Goal: Task Accomplishment & Management: Complete application form

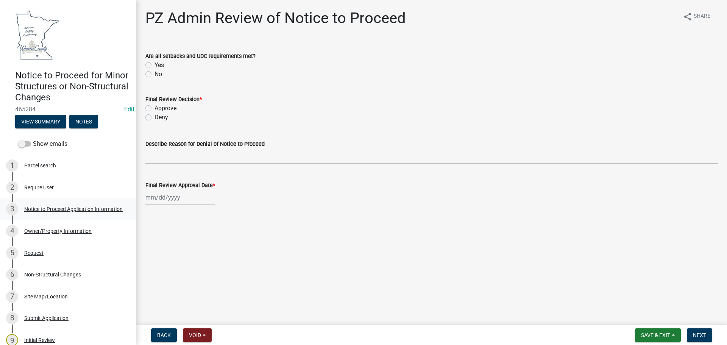
drag, startPoint x: 839, startPoint y: 0, endPoint x: 38, endPoint y: 212, distance: 828.7
click at [38, 212] on div "Notice to Proceed Application Information" at bounding box center [73, 208] width 98 height 5
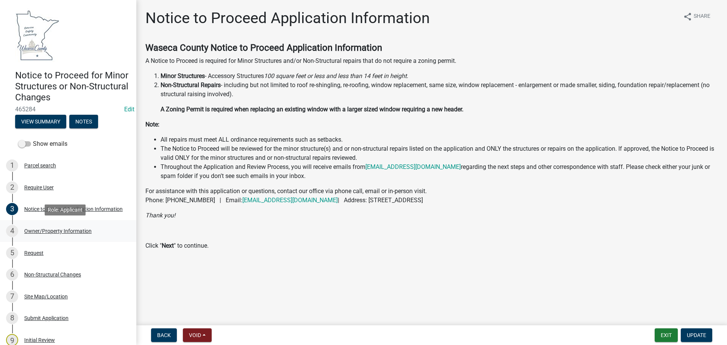
click at [43, 230] on div "Owner/Property Information" at bounding box center [57, 230] width 67 height 5
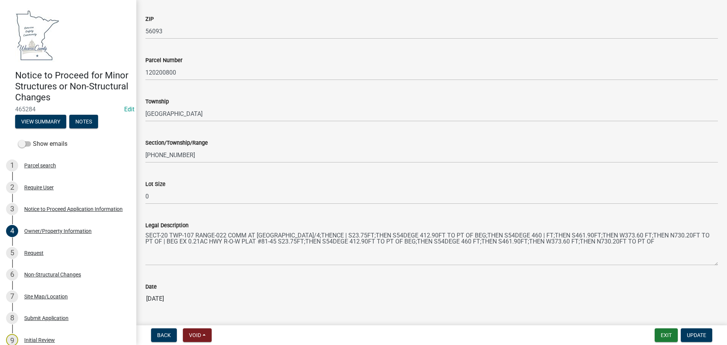
scroll to position [506, 0]
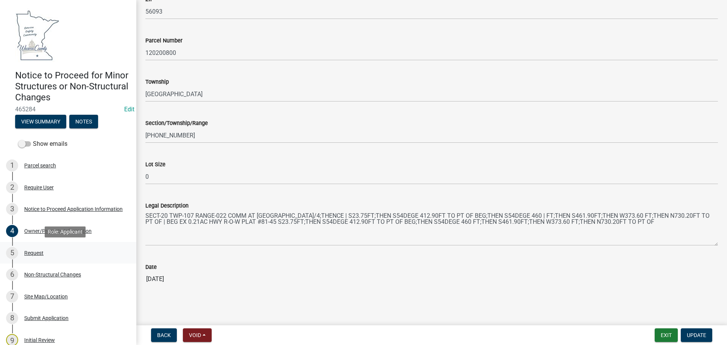
click at [33, 253] on div "Request" at bounding box center [33, 252] width 19 height 5
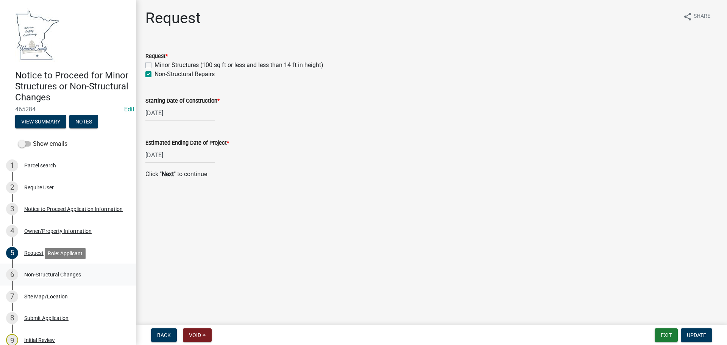
click at [32, 272] on div "Non-Structural Changes" at bounding box center [52, 274] width 57 height 5
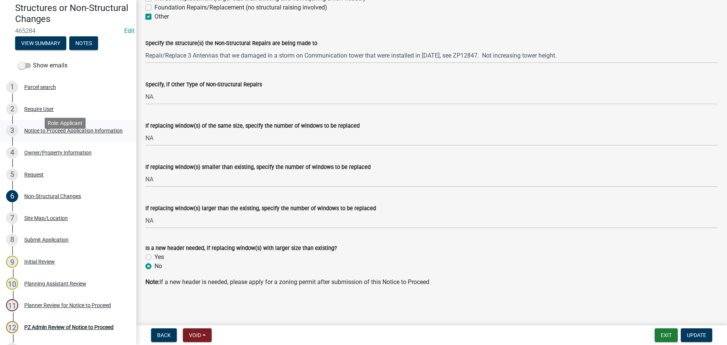
scroll to position [96, 0]
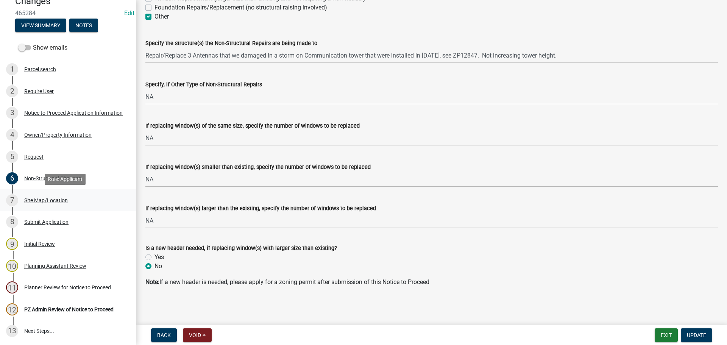
click at [55, 202] on div "Site Map/Location" at bounding box center [46, 200] width 44 height 5
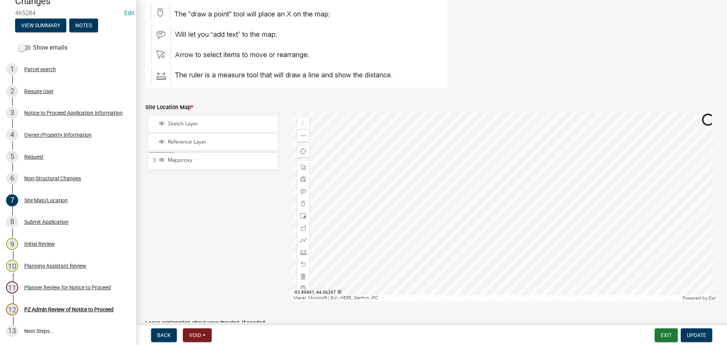
scroll to position [114, 0]
click at [302, 135] on span at bounding box center [303, 136] width 6 height 6
click at [53, 224] on div "Submit Application" at bounding box center [46, 221] width 44 height 5
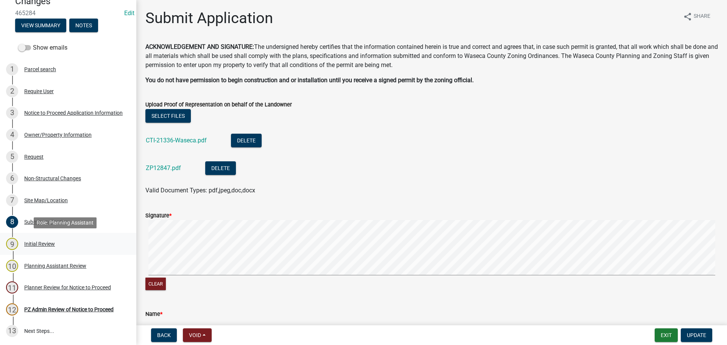
click at [36, 242] on div "Initial Review" at bounding box center [39, 243] width 31 height 5
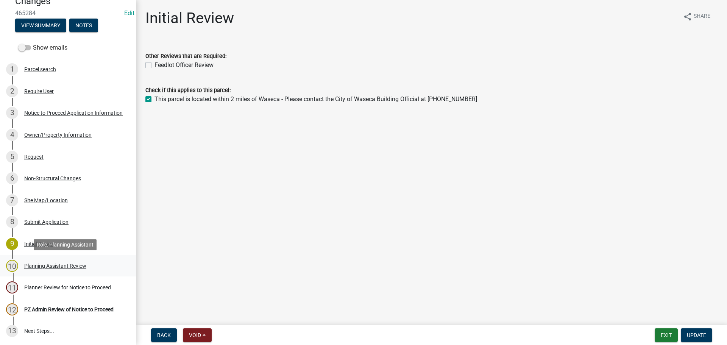
click at [49, 263] on div "Planning Assistant Review" at bounding box center [55, 265] width 62 height 5
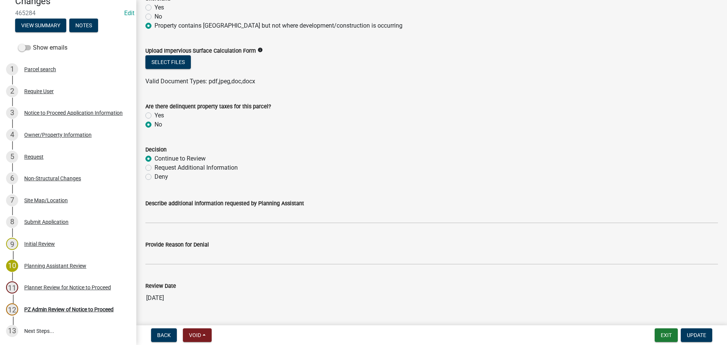
scroll to position [208, 0]
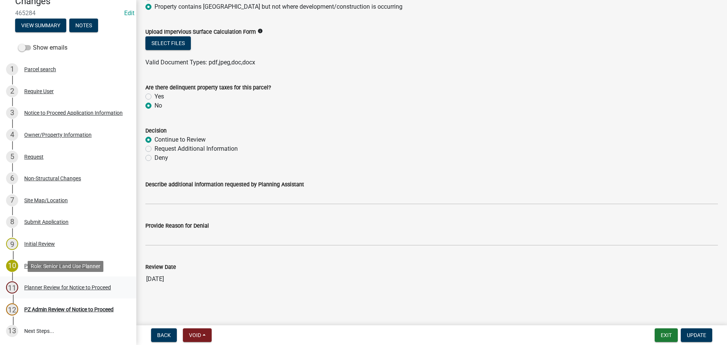
click at [39, 289] on div "Planner Review for Notice to Proceed" at bounding box center [67, 287] width 87 height 5
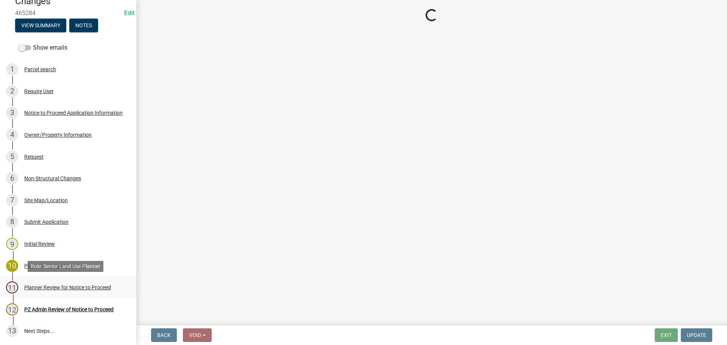
scroll to position [0, 0]
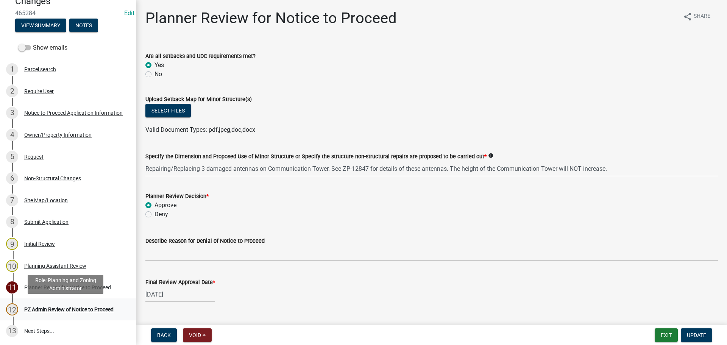
click at [42, 307] on div "PZ Admin Review of Notice to Proceed" at bounding box center [68, 309] width 89 height 5
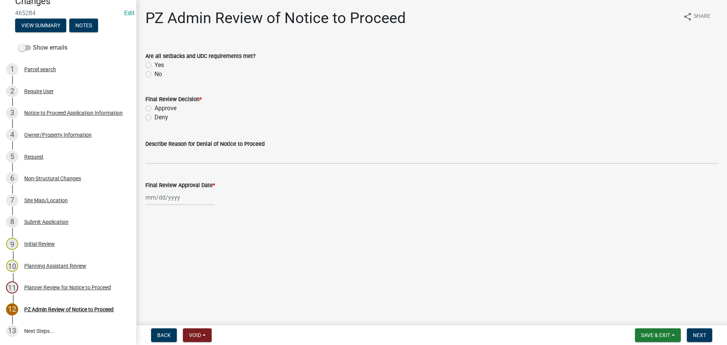
click at [155, 64] on label "Yes" at bounding box center [159, 65] width 9 height 9
click at [155, 64] on input "Yes" at bounding box center [157, 63] width 5 height 5
radio input "true"
click at [155, 107] on label "Approve" at bounding box center [166, 108] width 22 height 9
click at [155, 107] on input "Approve" at bounding box center [157, 106] width 5 height 5
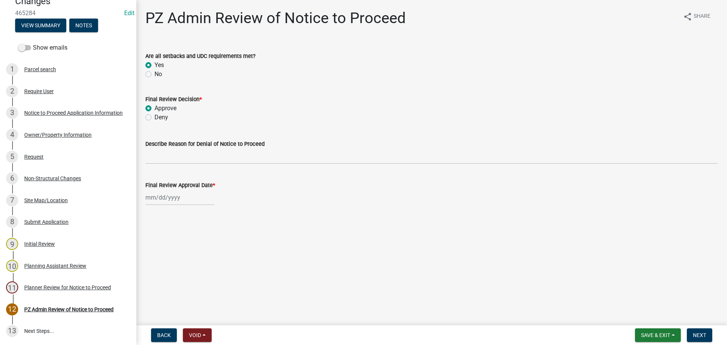
radio input "true"
click at [156, 199] on div at bounding box center [179, 198] width 69 height 16
select select "8"
select select "2025"
click at [179, 274] on div "20" at bounding box center [177, 274] width 12 height 12
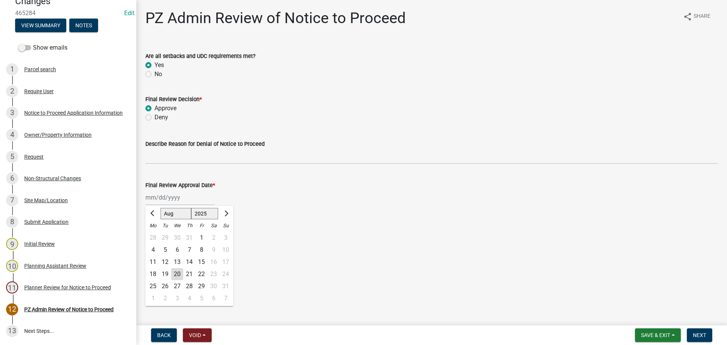
type input "[DATE]"
click at [703, 334] on span "Next" at bounding box center [699, 335] width 13 height 6
